Goal: Information Seeking & Learning: Learn about a topic

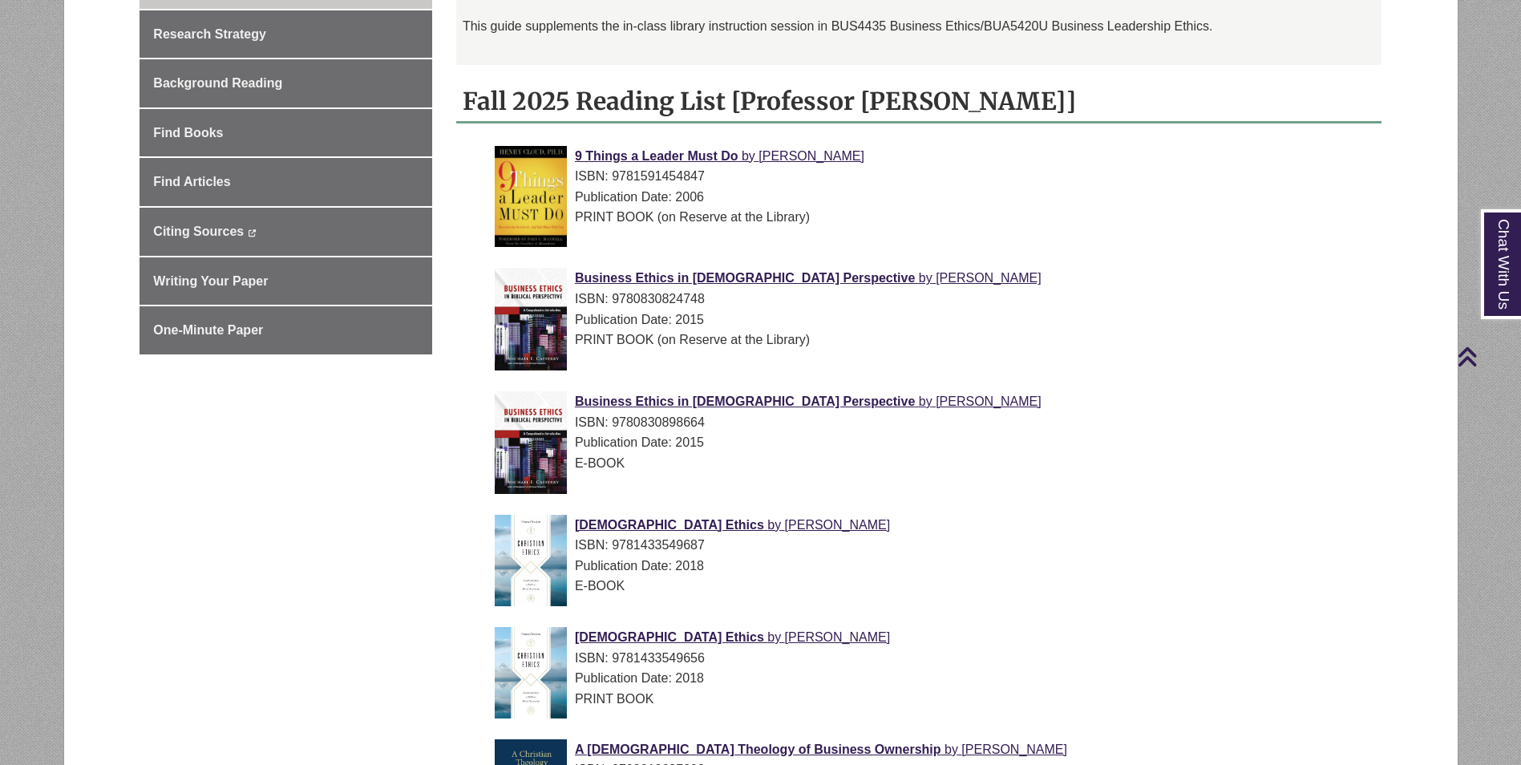
scroll to position [481, 0]
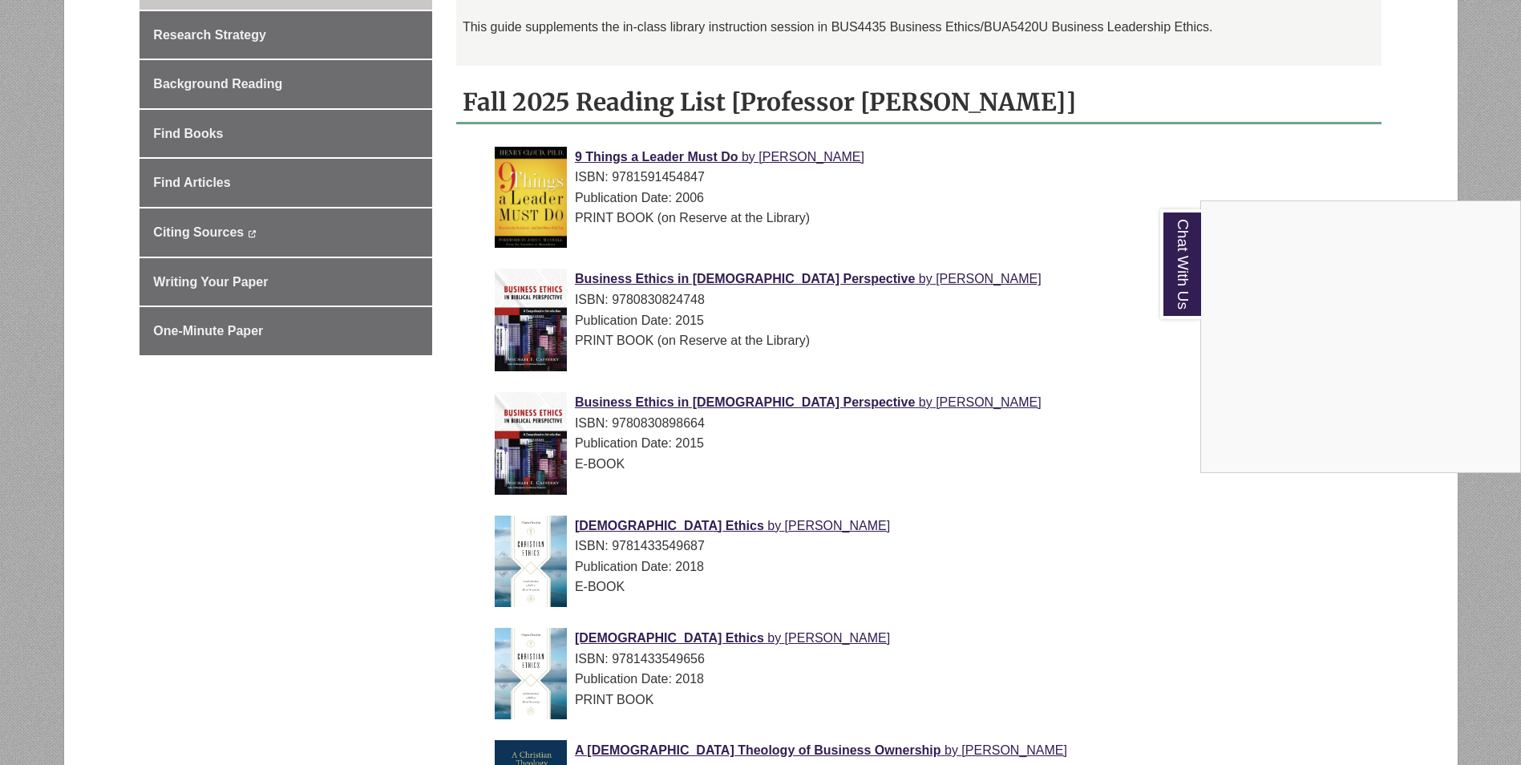
click at [1097, 340] on div "Chat With Us" at bounding box center [760, 382] width 1521 height 765
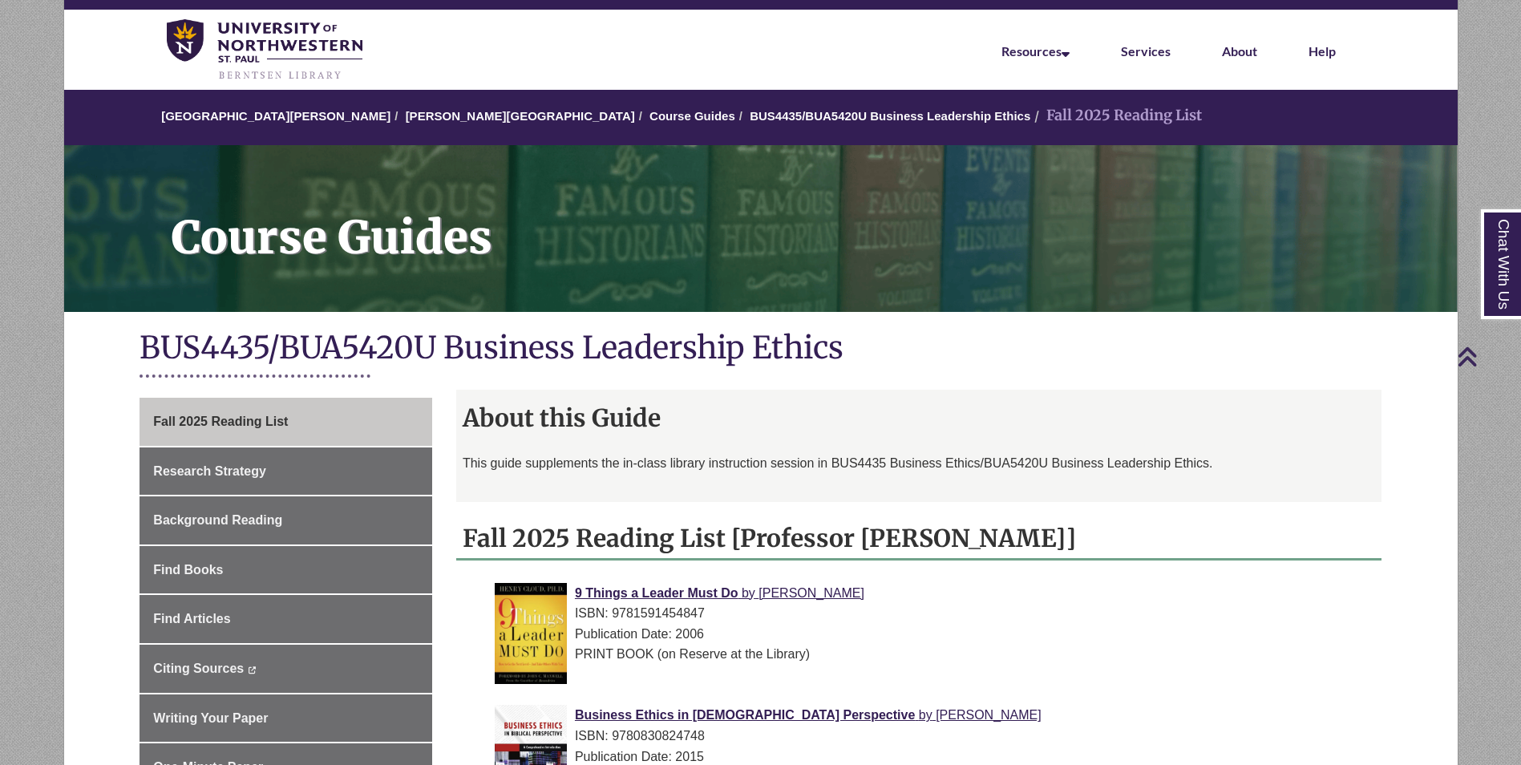
scroll to position [0, 0]
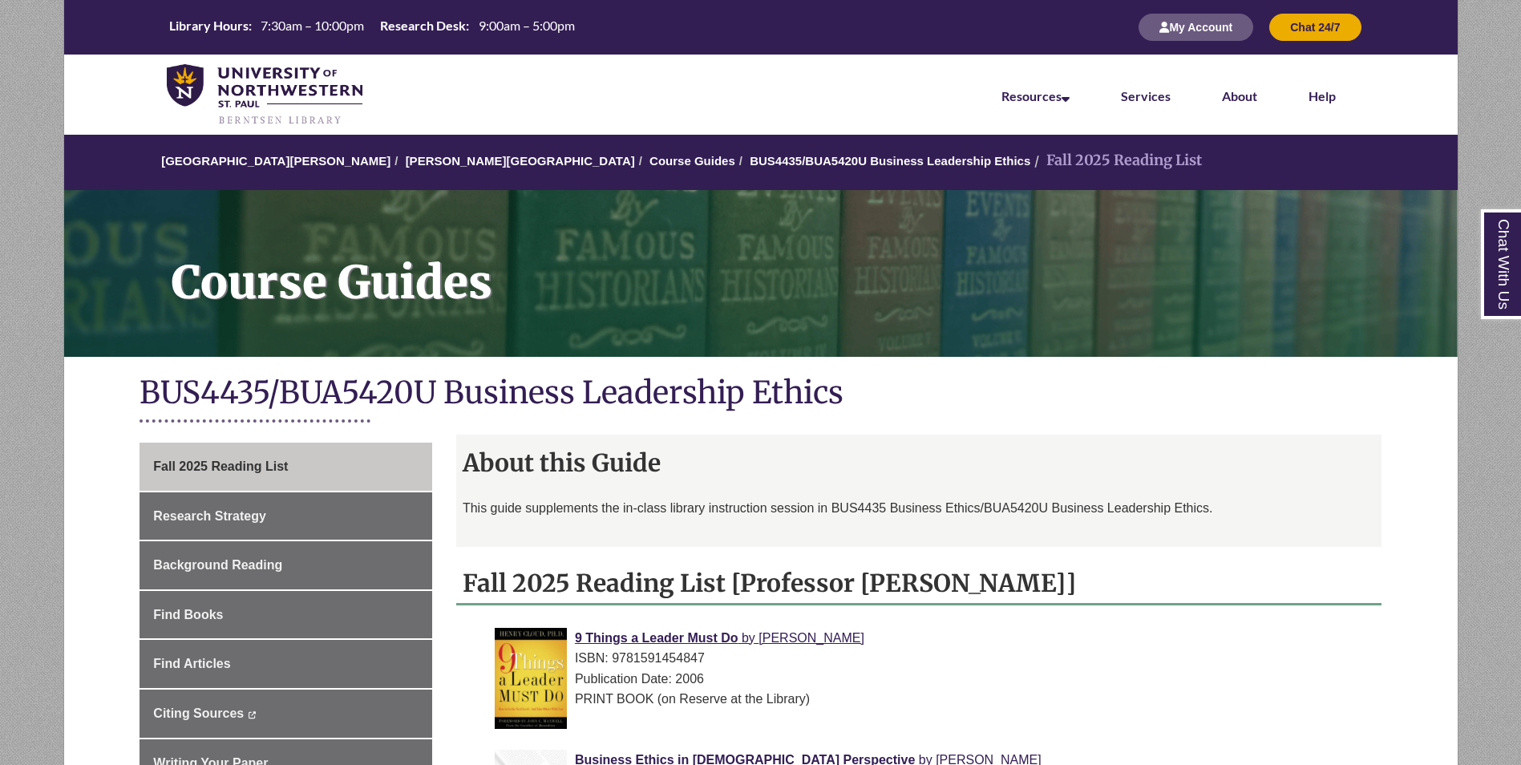
click at [1405, 387] on div "BUS4435/BUA5420U Business Leadership Ethics" at bounding box center [760, 402] width 1395 height 66
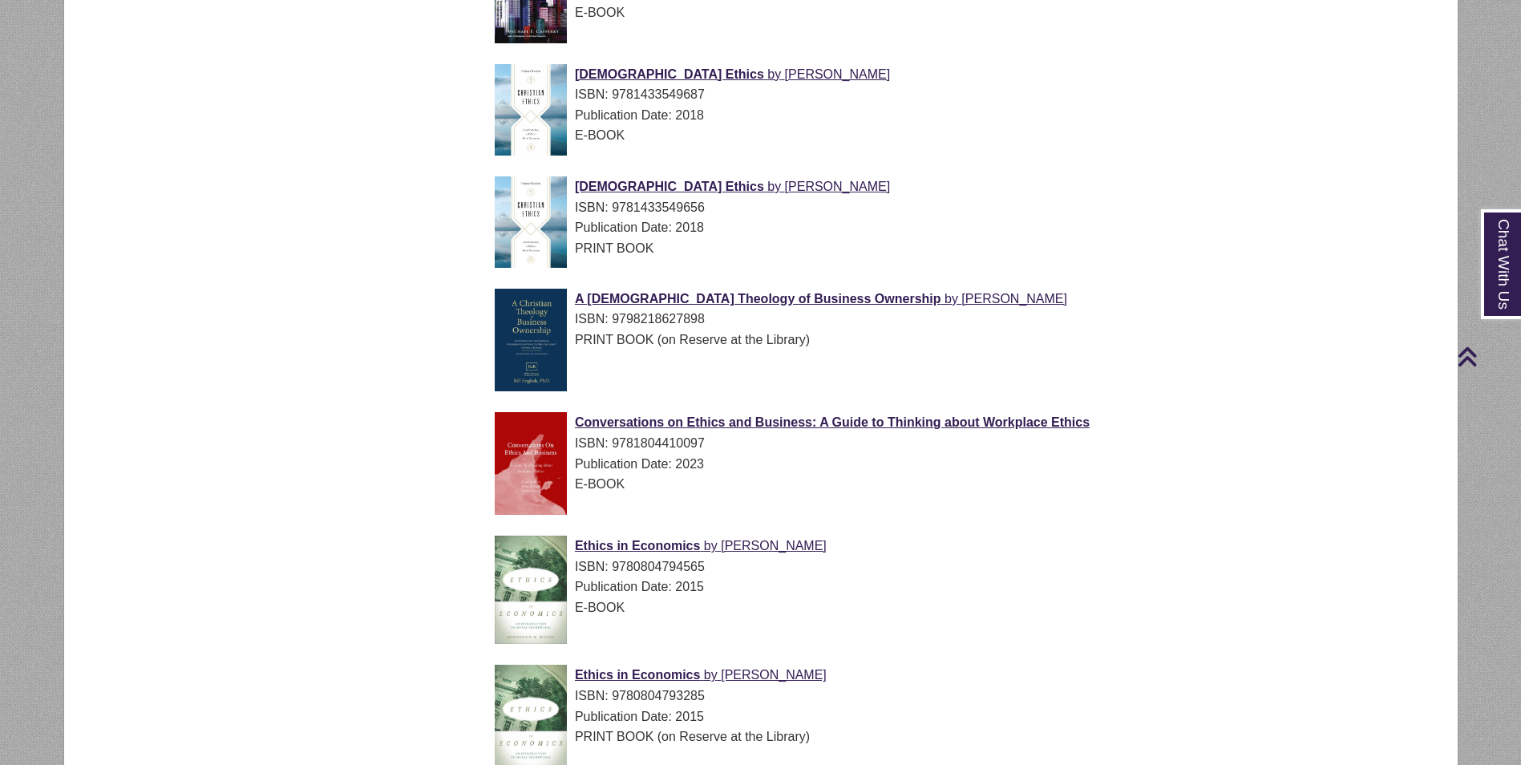
scroll to position [962, 0]
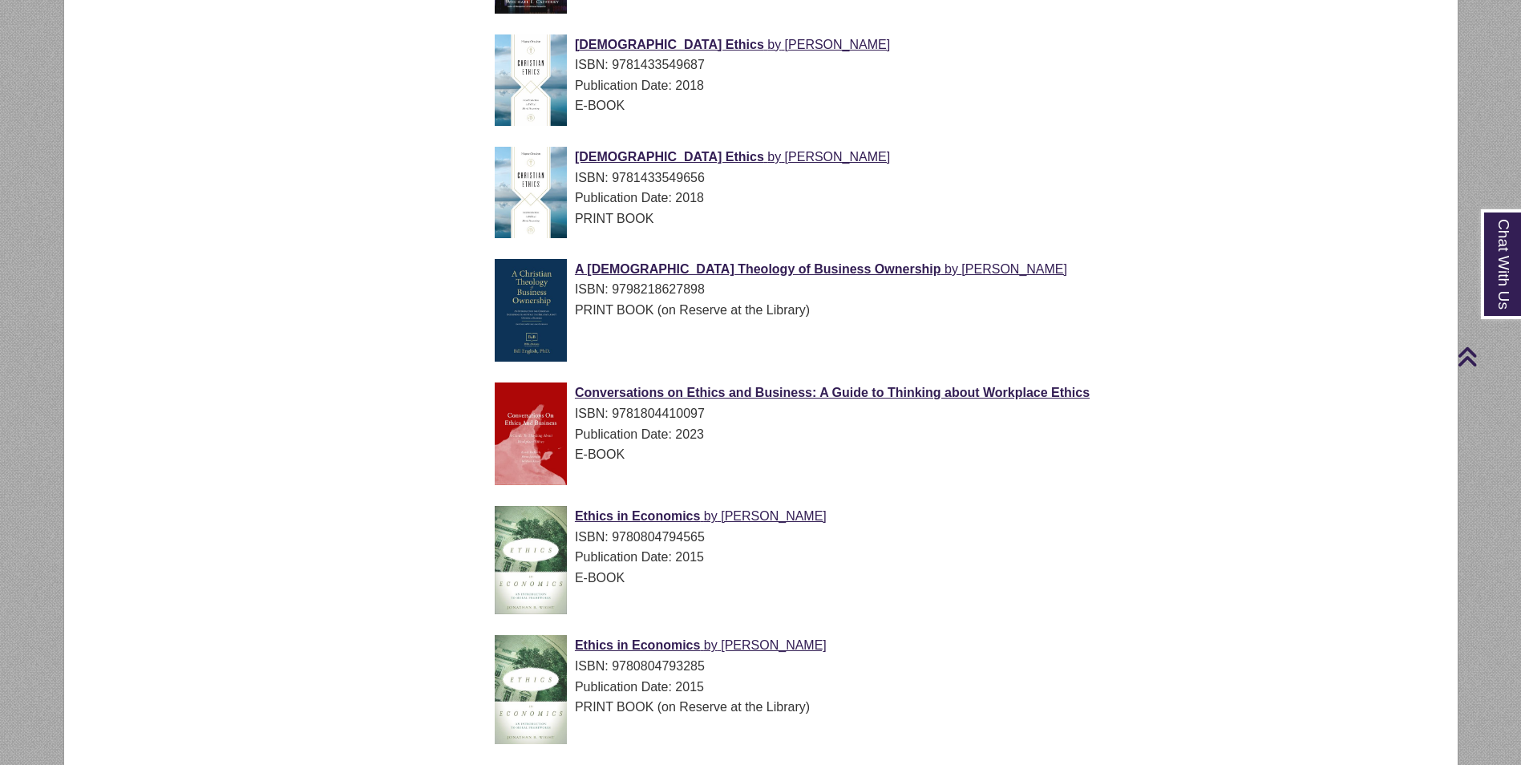
click at [890, 402] on div "Conversations on Ethics and Business: A Guide to Thinking about Workplace Ethic…" at bounding box center [932, 423] width 874 height 82
click at [887, 391] on span "Conversations on Ethics and Business: A Guide to Thinking about Workplace Ethics" at bounding box center [832, 393] width 515 height 14
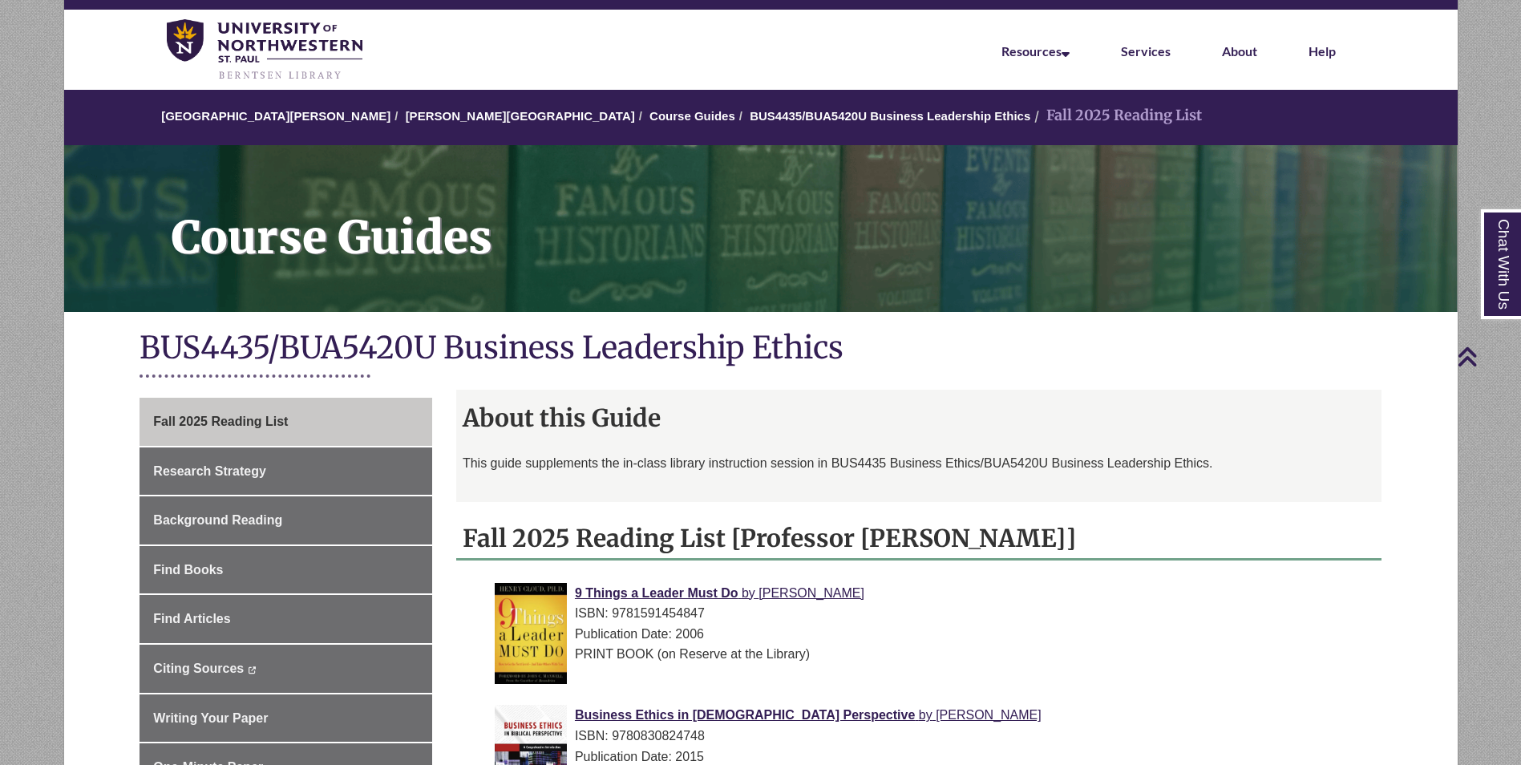
scroll to position [0, 0]
